Goal: Information Seeking & Learning: Find specific fact

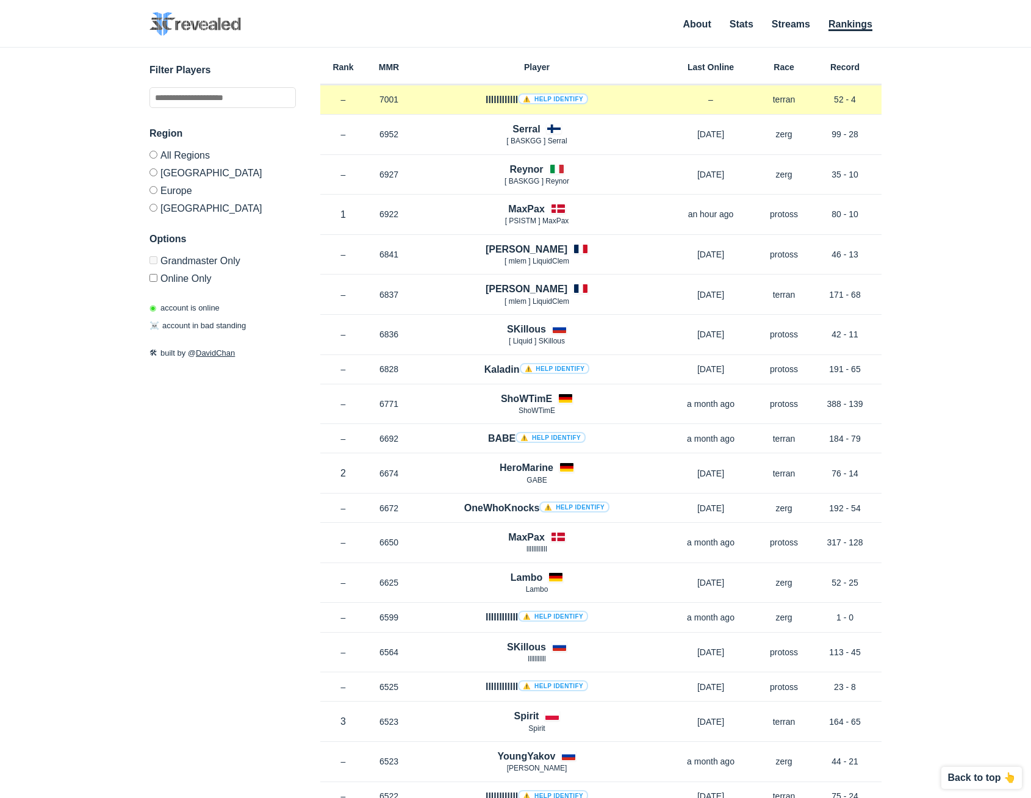
click at [576, 98] on link "⚠️ Help identify" at bounding box center [553, 98] width 70 height 11
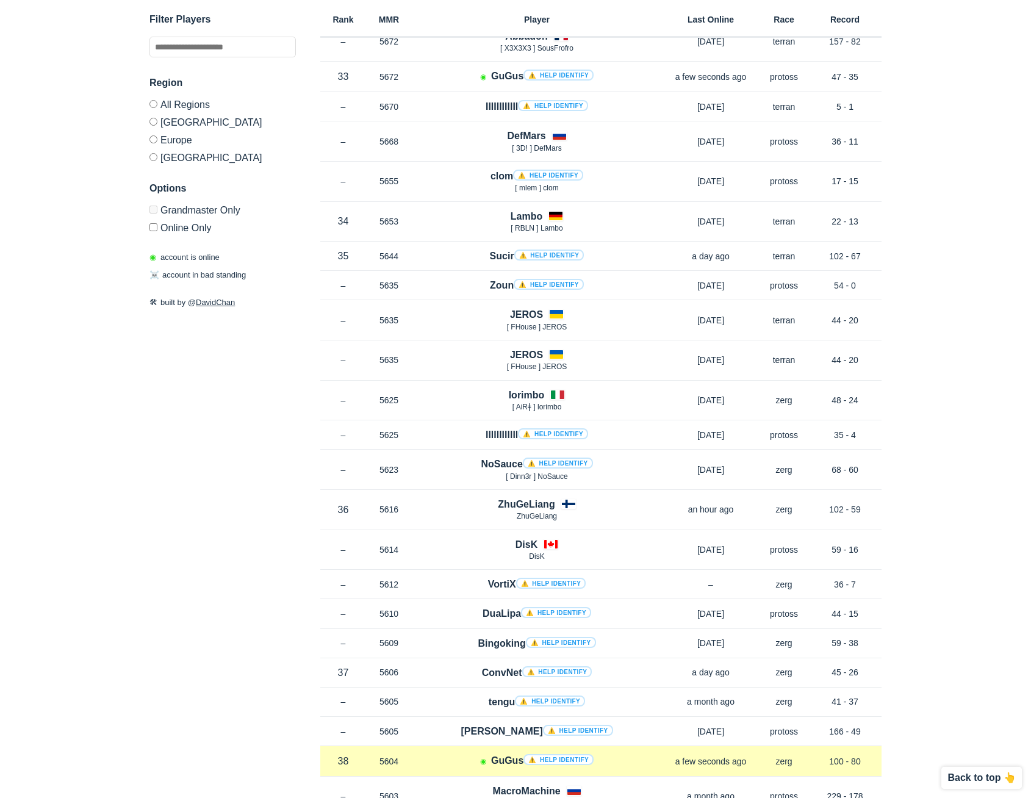
scroll to position [6412, 0]
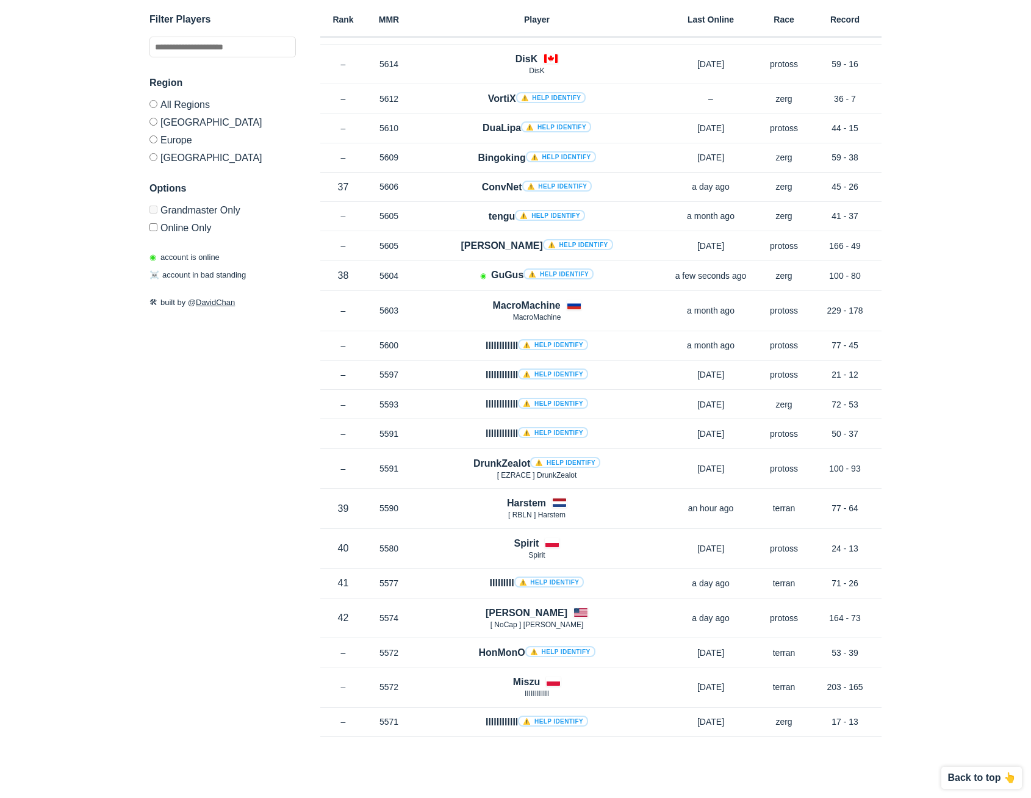
click at [243, 48] on input "text" at bounding box center [222, 47] width 146 height 21
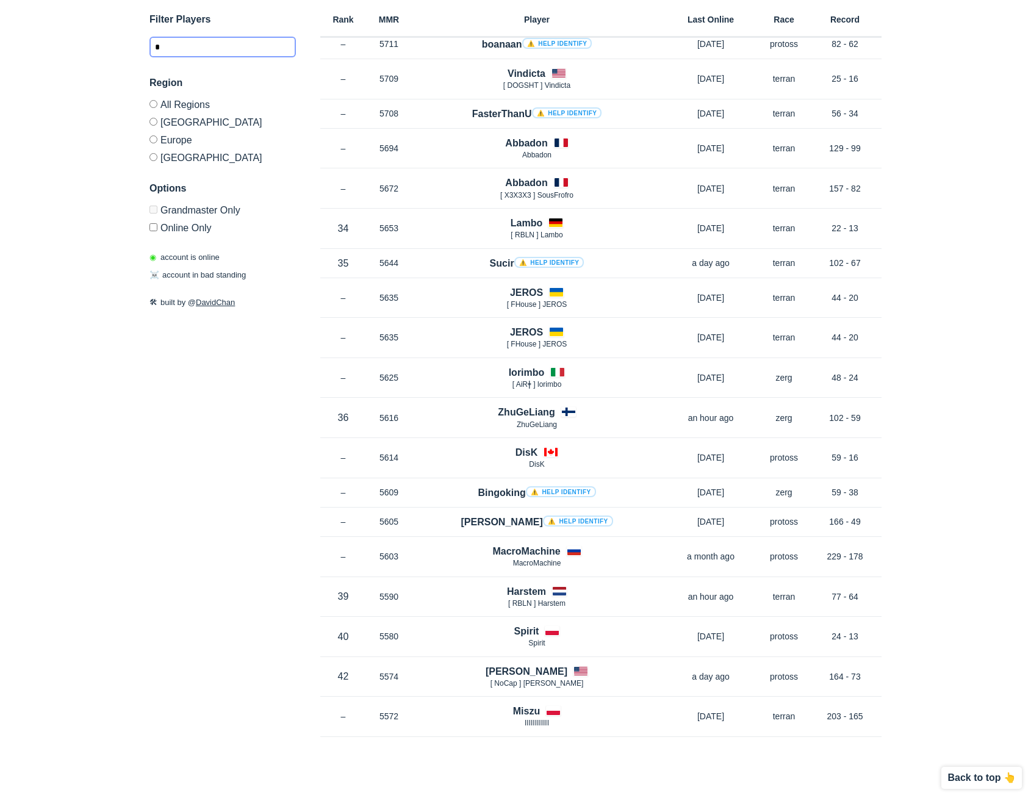
scroll to position [2426, 0]
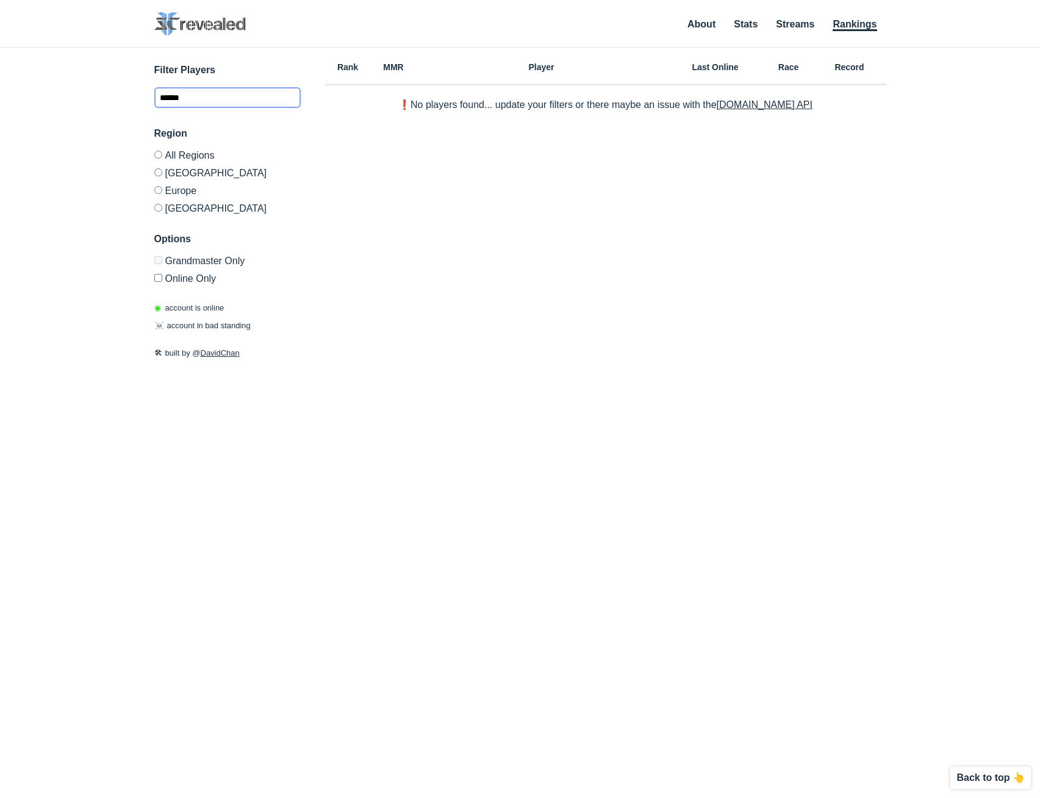
type input "******"
click at [270, 95] on input "******" at bounding box center [227, 97] width 146 height 21
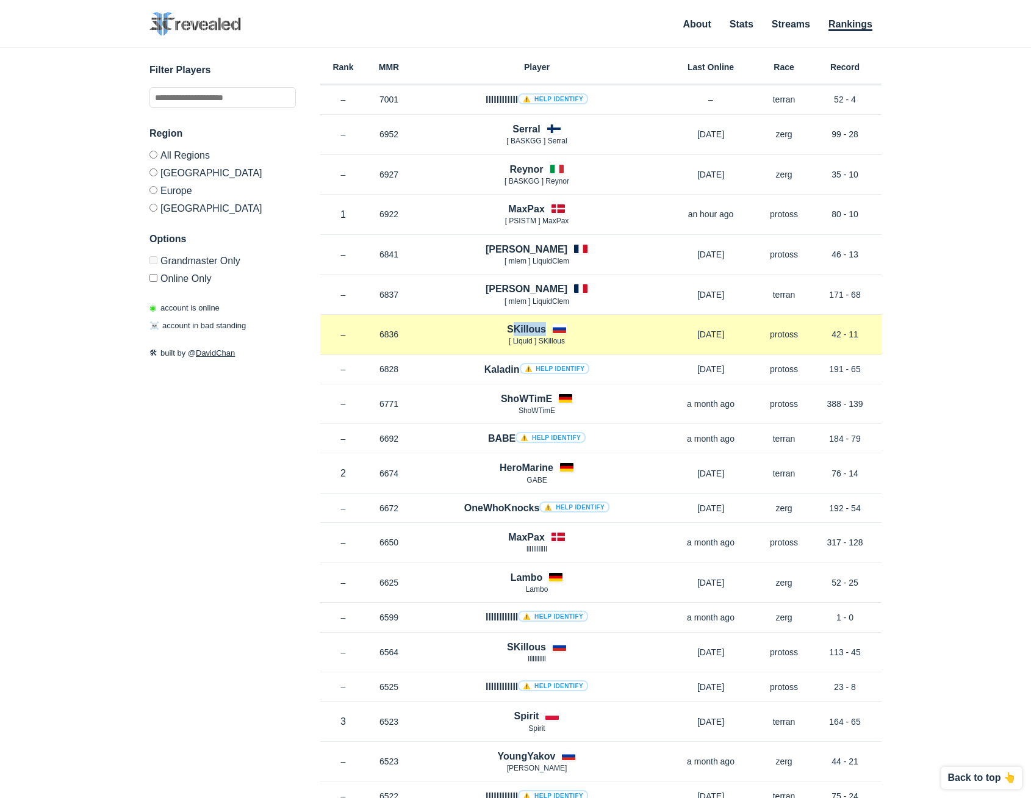
drag, startPoint x: 495, startPoint y: 340, endPoint x: 505, endPoint y: 335, distance: 11.7
click at [505, 335] on div "SKillous [ Lіquіd ] SKillous" at bounding box center [537, 334] width 250 height 25
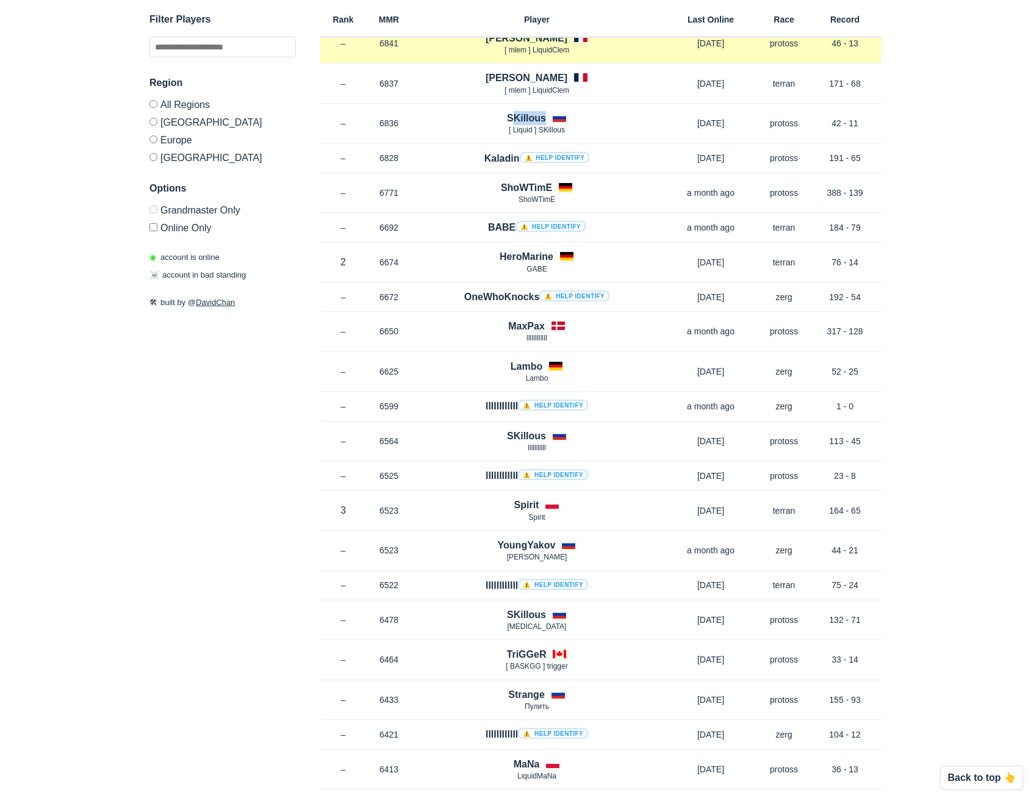
scroll to position [220, 0]
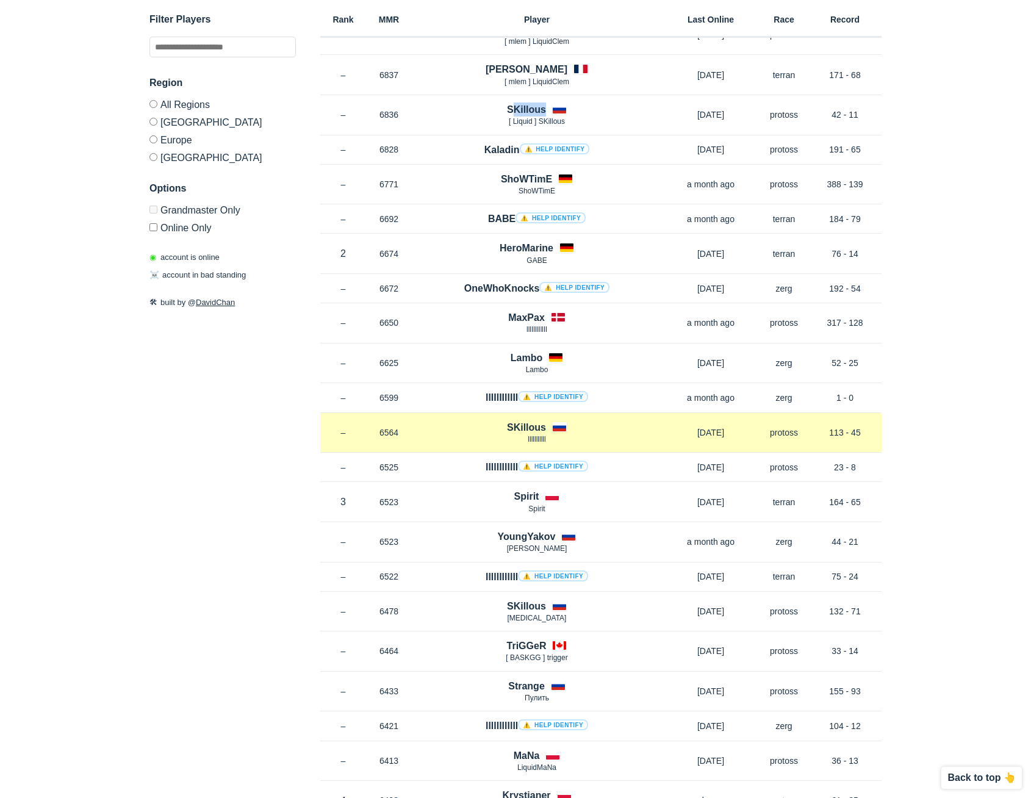
drag, startPoint x: 869, startPoint y: 435, endPoint x: 864, endPoint y: 416, distance: 20.1
click at [864, 416] on div "Rank – MMR 6564 Region EU SKillous lllllllllll [DATE] Race protoss Record 113 -…" at bounding box center [600, 433] width 561 height 40
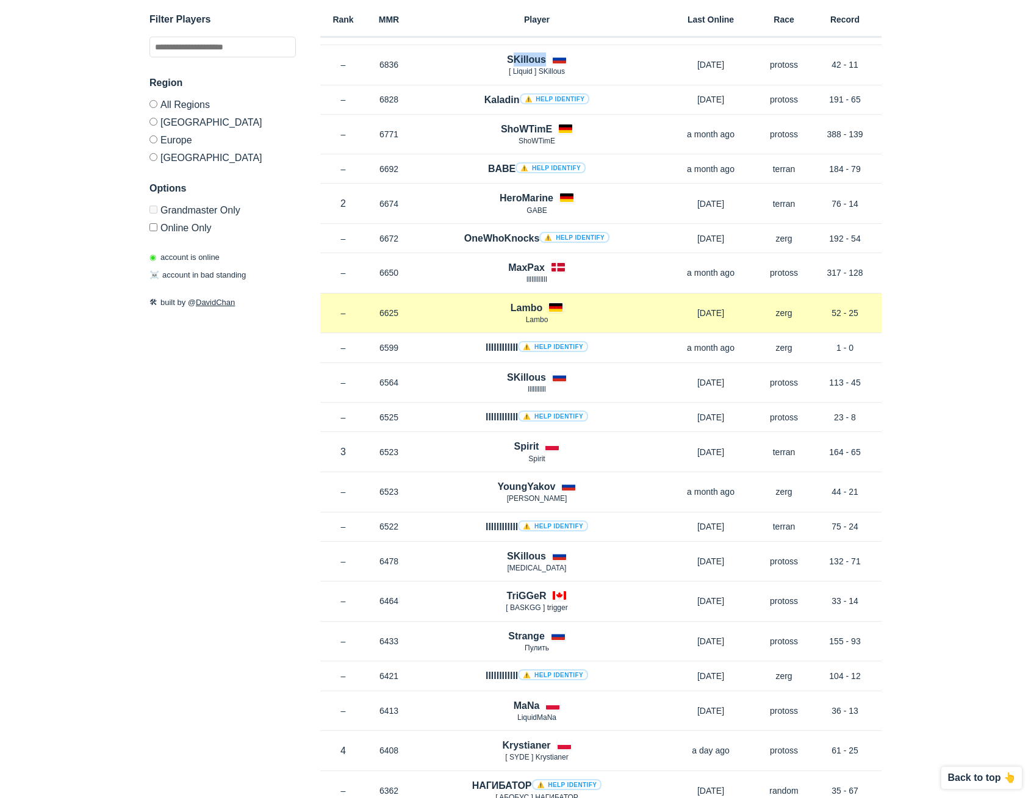
scroll to position [293, 0]
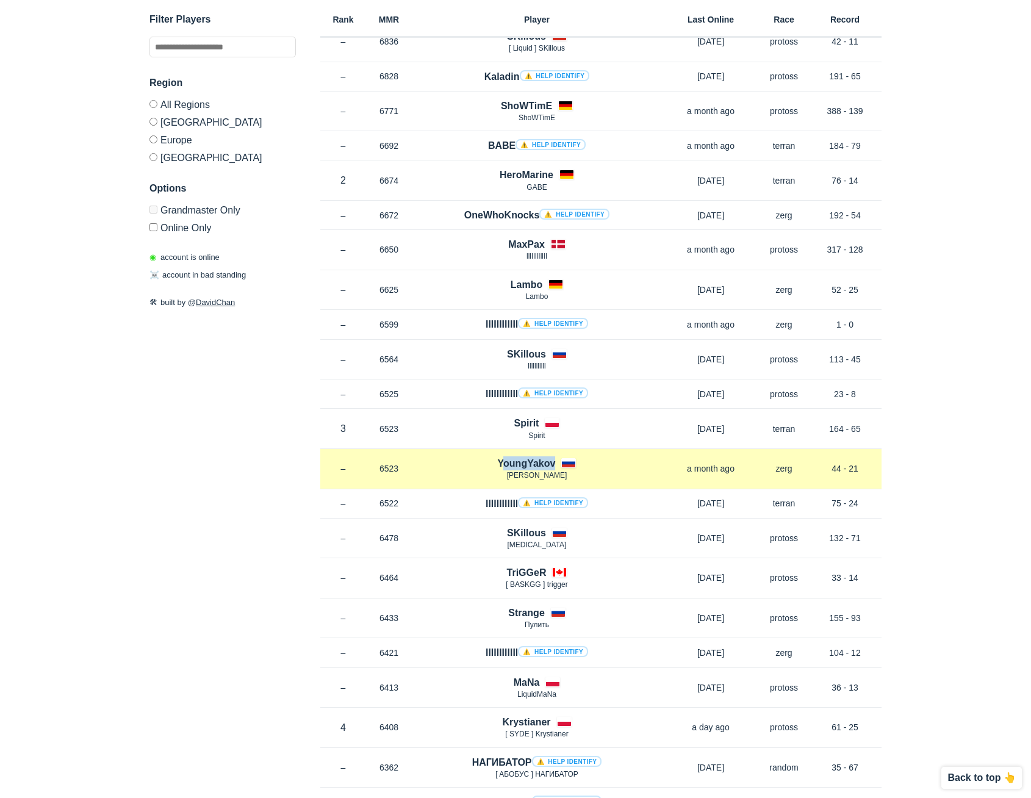
copy h4 "YoungYakov"
drag, startPoint x: 499, startPoint y: 467, endPoint x: 558, endPoint y: 466, distance: 58.6
click at [558, 466] on div "[PERSON_NAME]" at bounding box center [537, 468] width 250 height 25
click at [657, 467] on div "[PERSON_NAME]" at bounding box center [537, 468] width 250 height 25
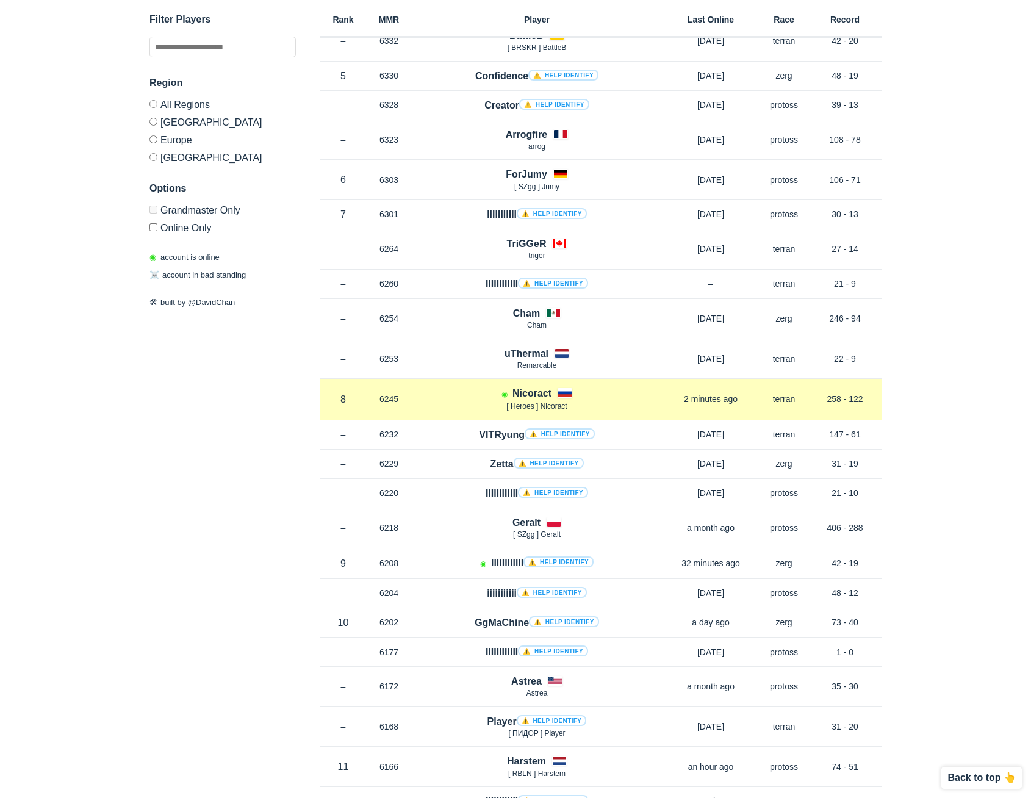
scroll to position [1098, 0]
click at [537, 395] on h4 "Nicoract" at bounding box center [531, 394] width 39 height 14
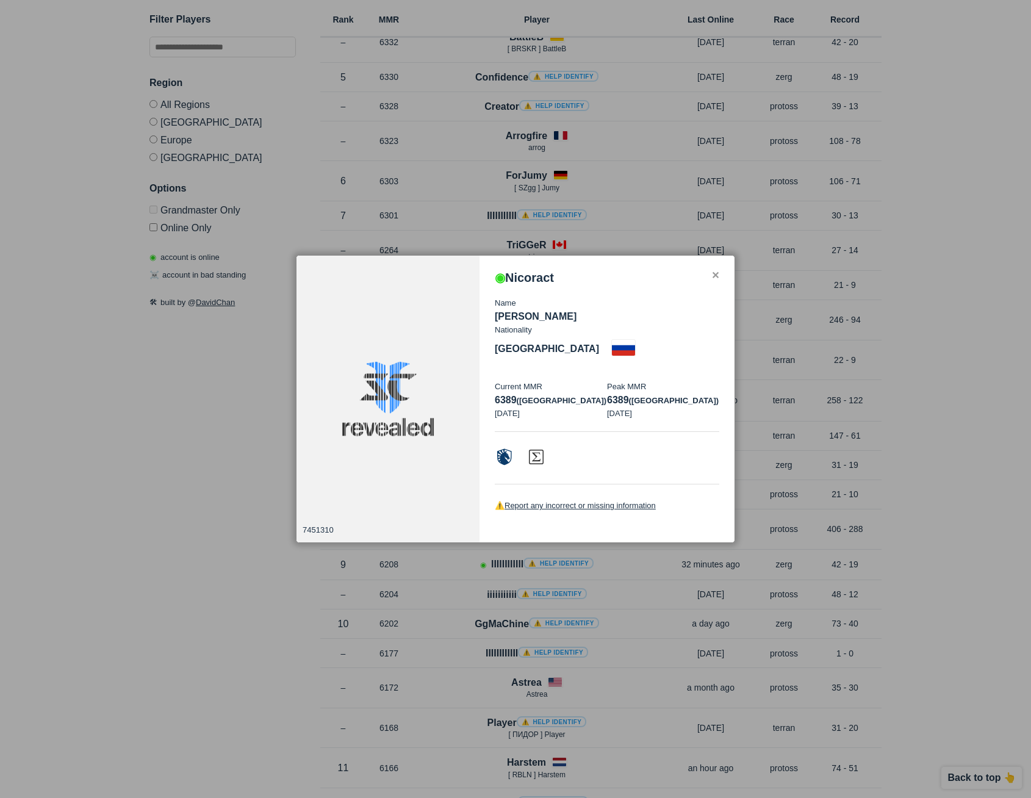
drag, startPoint x: 492, startPoint y: 330, endPoint x: 560, endPoint y: 335, distance: 67.9
click at [560, 335] on div "◉ Nicoract Name [PERSON_NAME] Nationality [DEMOGRAPHIC_DATA] Current MMR 6389 (…" at bounding box center [606, 398] width 255 height 287
copy p "[PERSON_NAME]"
click at [716, 280] on div "✕" at bounding box center [715, 276] width 8 height 10
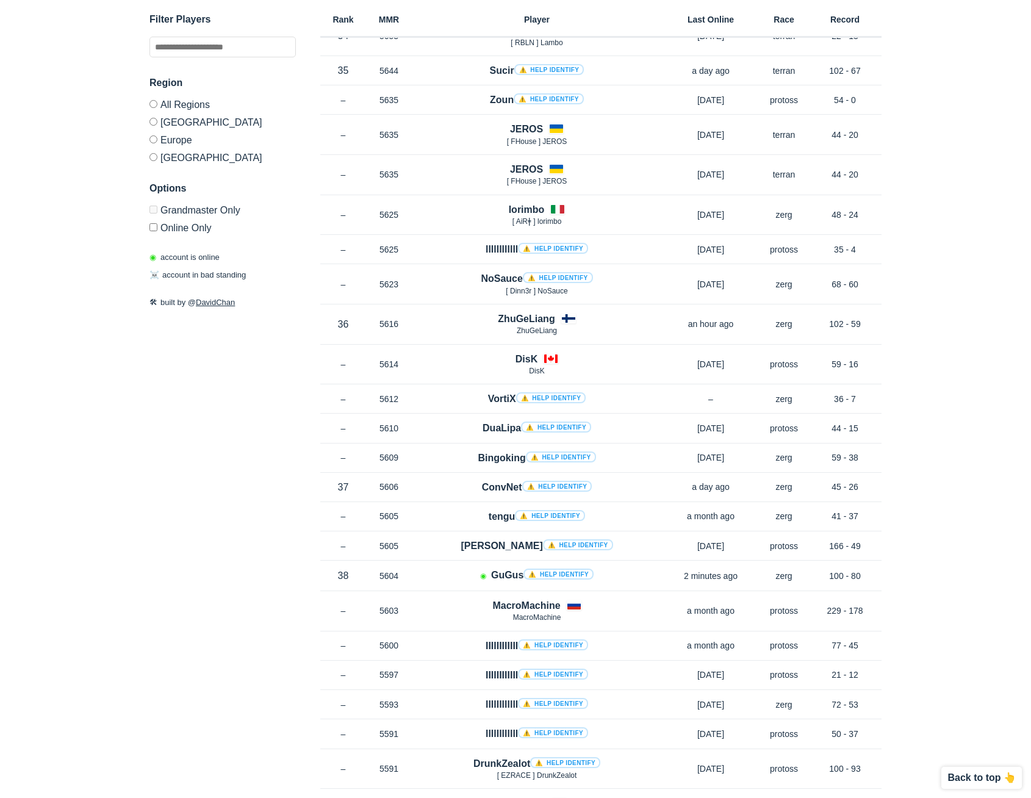
scroll to position [6047, 0]
